Goal: Book appointment/travel/reservation

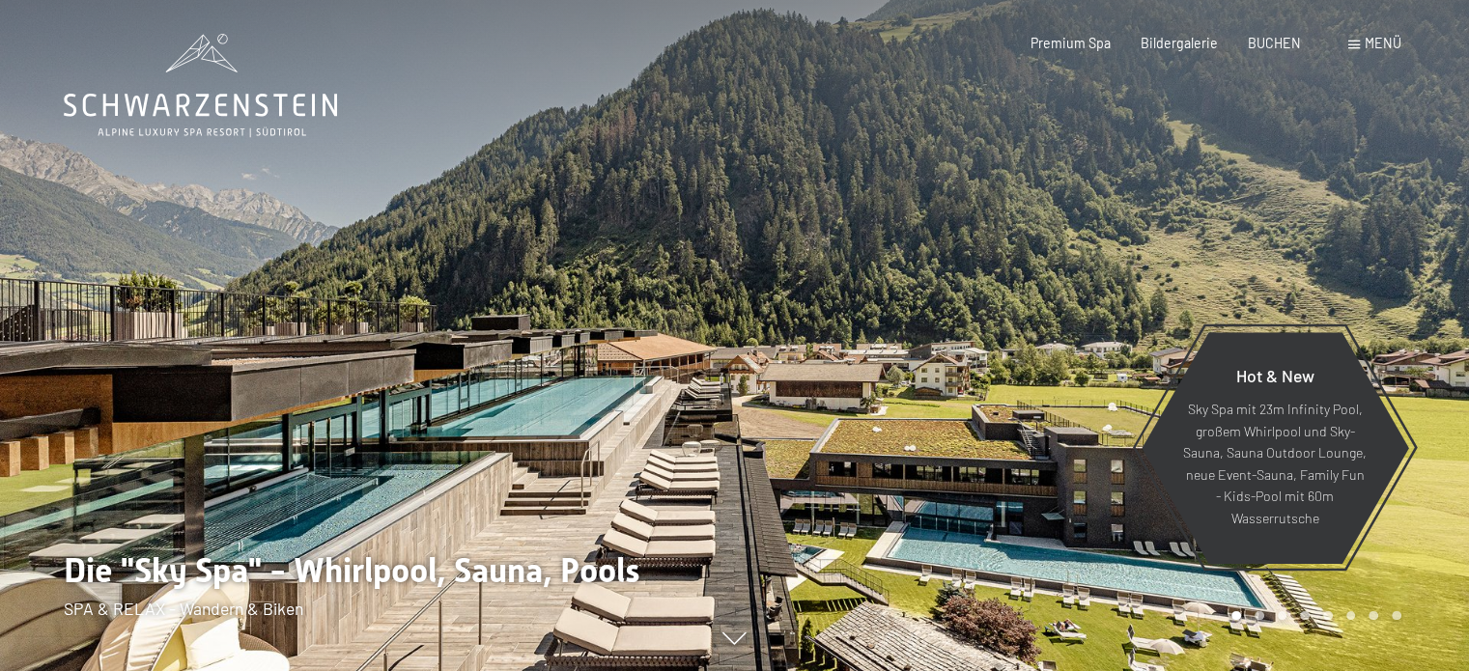
click at [1364, 36] on span "Menü" at bounding box center [1382, 43] width 37 height 16
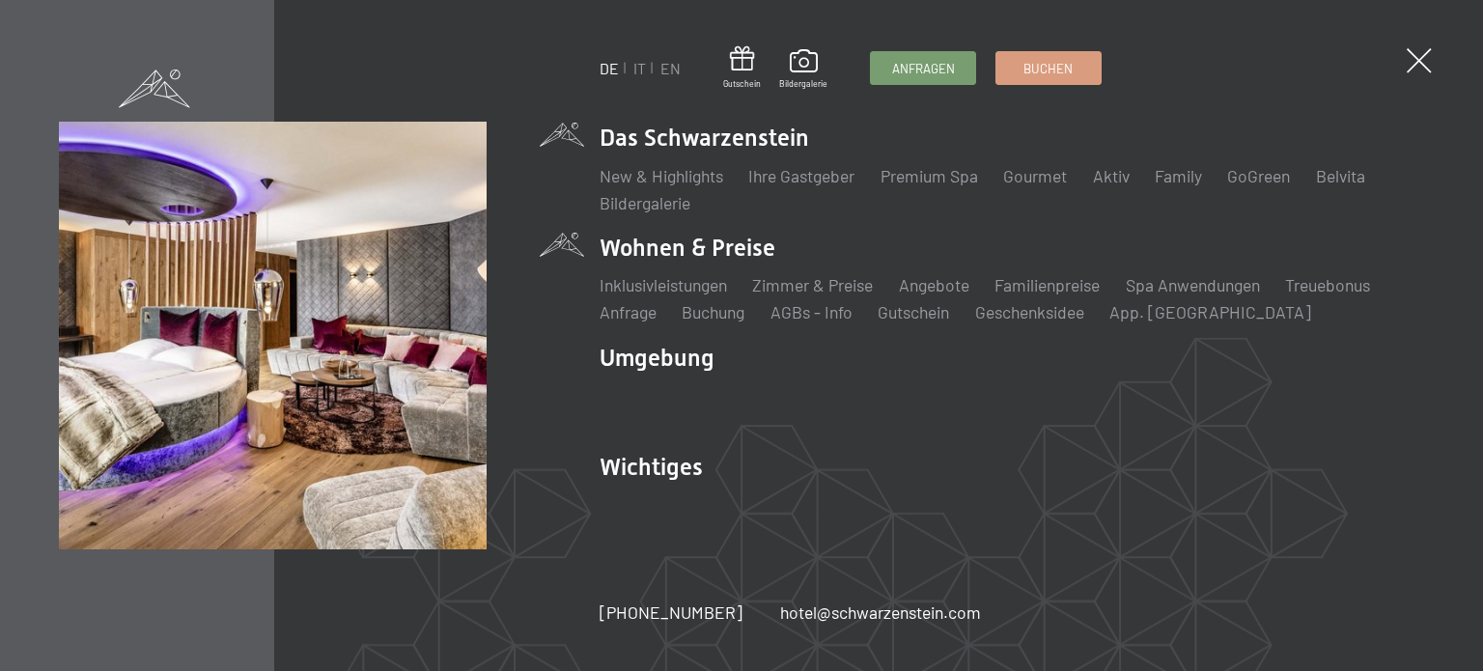
click at [834, 273] on li "[PERSON_NAME] & Preise Liste" at bounding box center [812, 285] width 121 height 24
click at [834, 291] on link "Zimmer & Preise" at bounding box center [812, 284] width 121 height 21
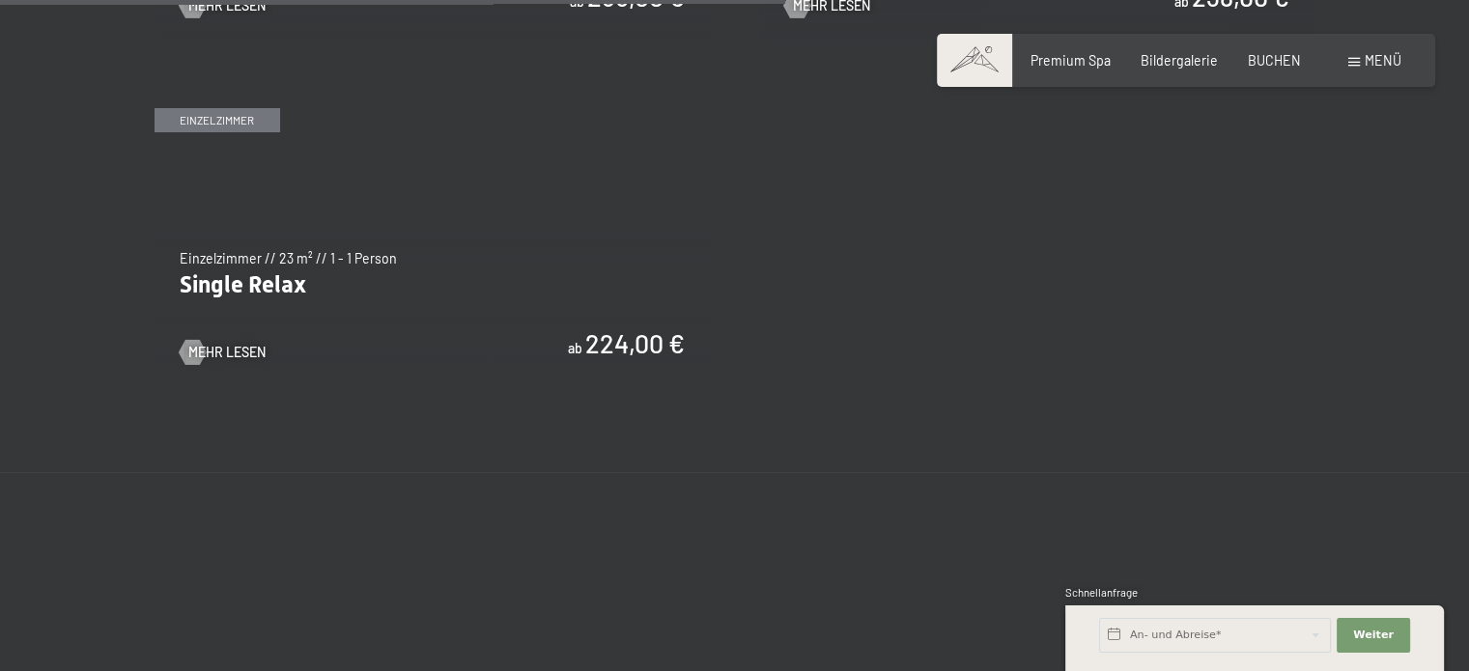
scroll to position [3144, 0]
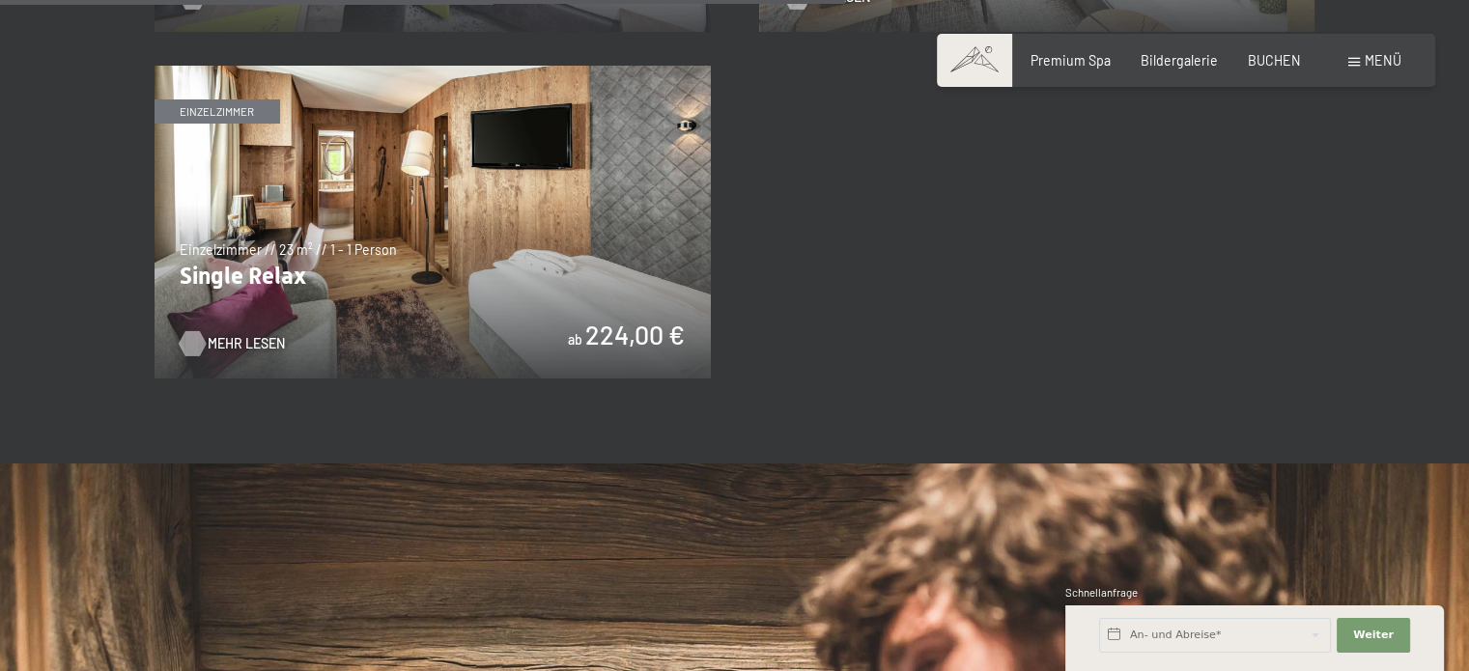
click at [206, 339] on link "Mehr Lesen" at bounding box center [223, 343] width 86 height 19
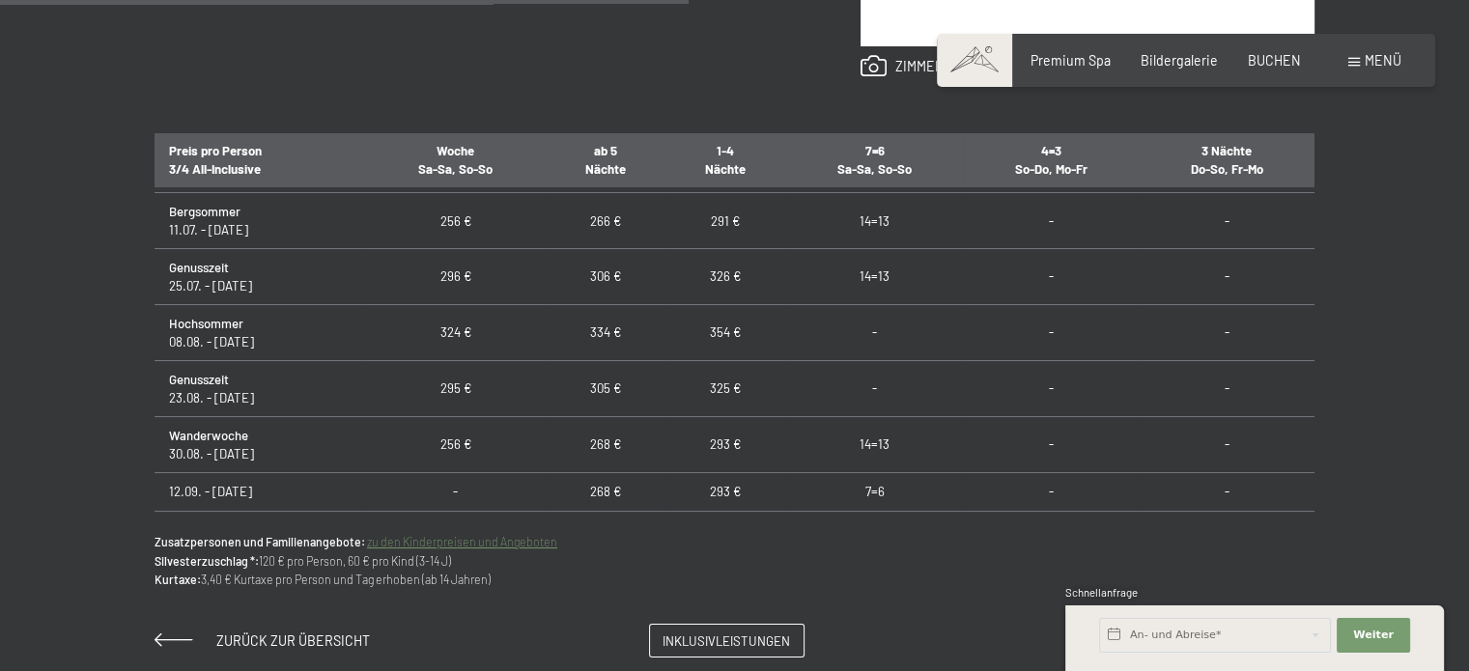
scroll to position [1183, 0]
